Goal: Information Seeking & Learning: Learn about a topic

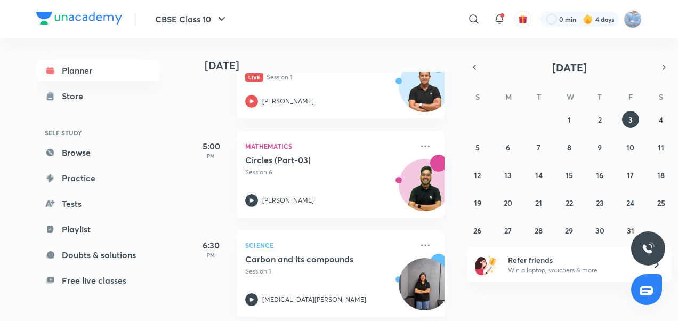
scroll to position [213, 0]
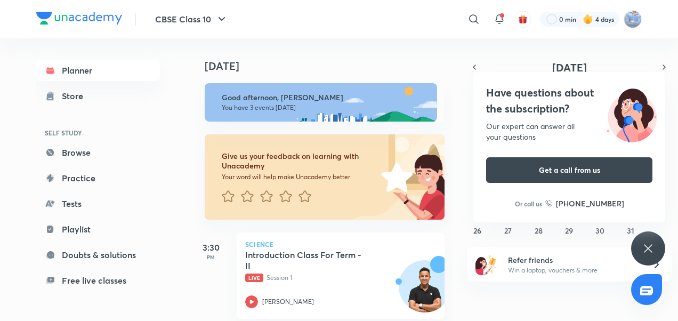
click at [284, 153] on h6 "Give us your feedback on learning with Unacademy" at bounding box center [300, 160] width 156 height 19
click at [252, 300] on icon at bounding box center [251, 301] width 13 height 13
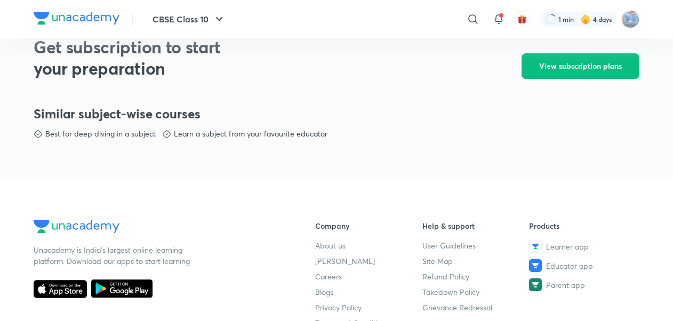
scroll to position [488, 0]
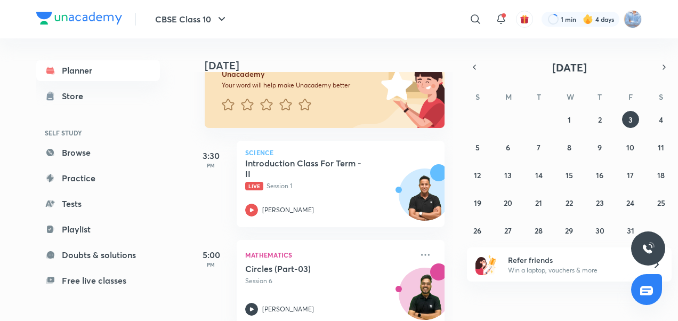
scroll to position [213, 0]
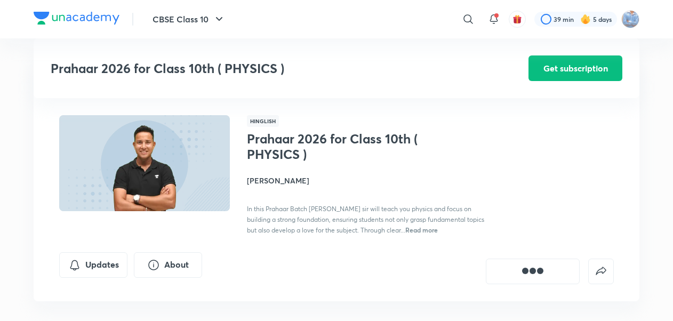
scroll to position [488, 0]
